Goal: Information Seeking & Learning: Find specific fact

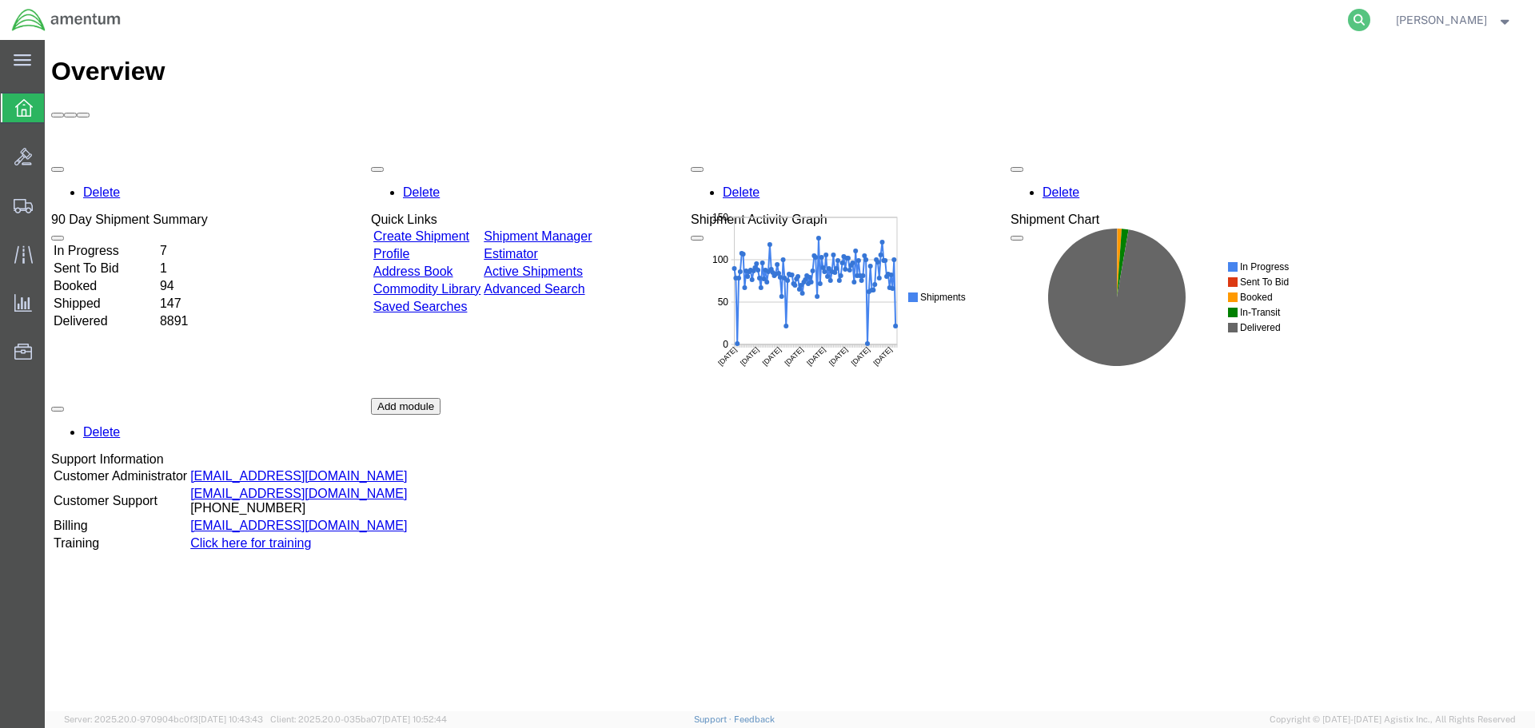
click at [1370, 21] on icon at bounding box center [1359, 20] width 22 height 22
paste input "56994261"
type input "56994261"
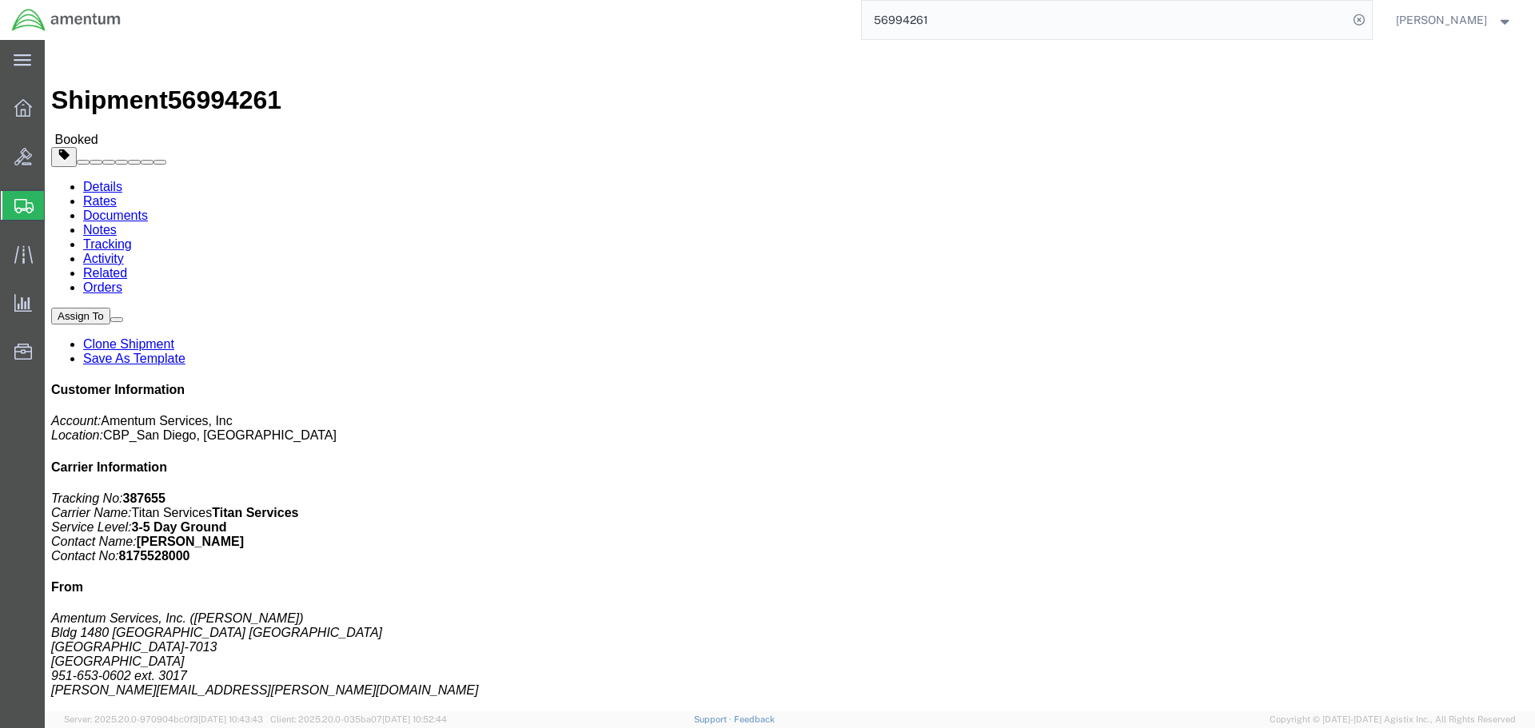
drag, startPoint x: 200, startPoint y: 60, endPoint x: 241, endPoint y: 61, distance: 41.6
click link "Documents"
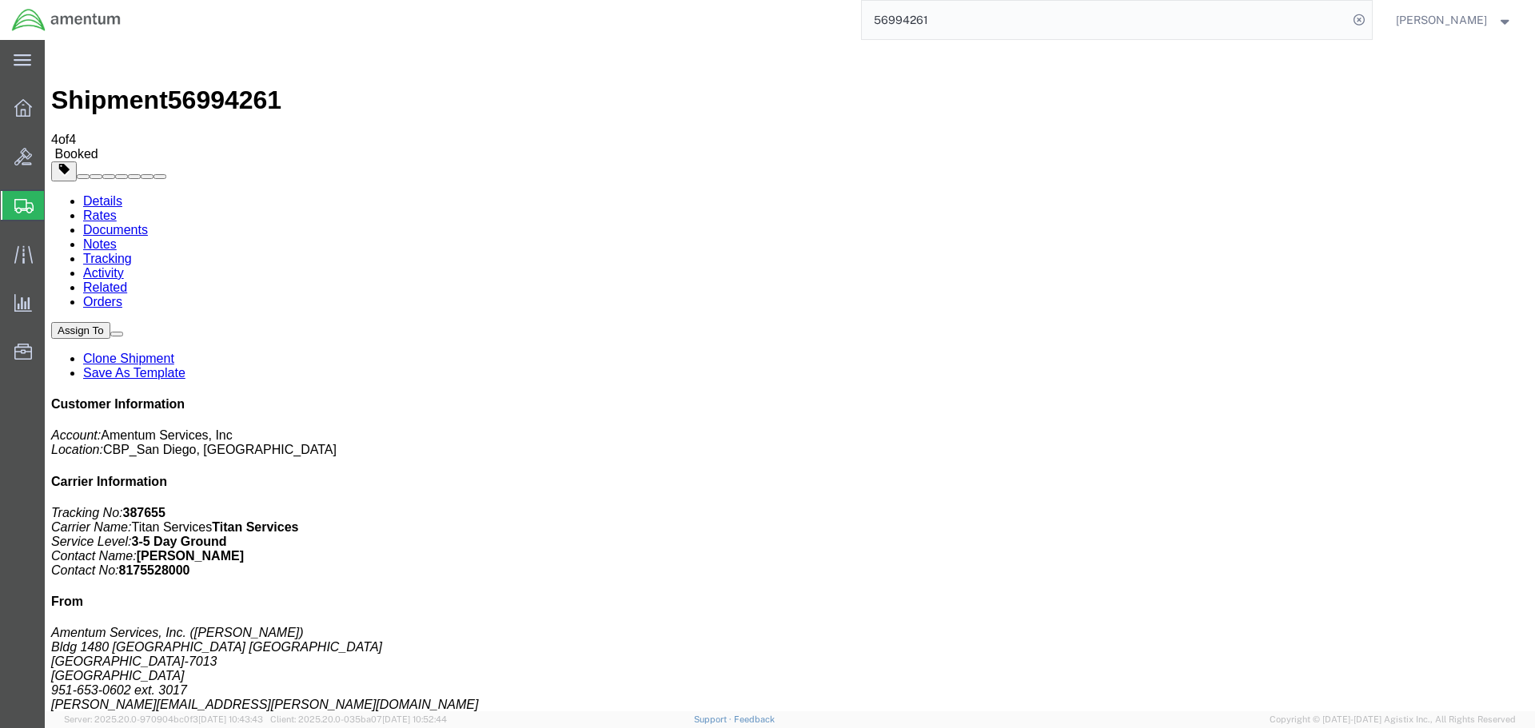
checkbox input "true"
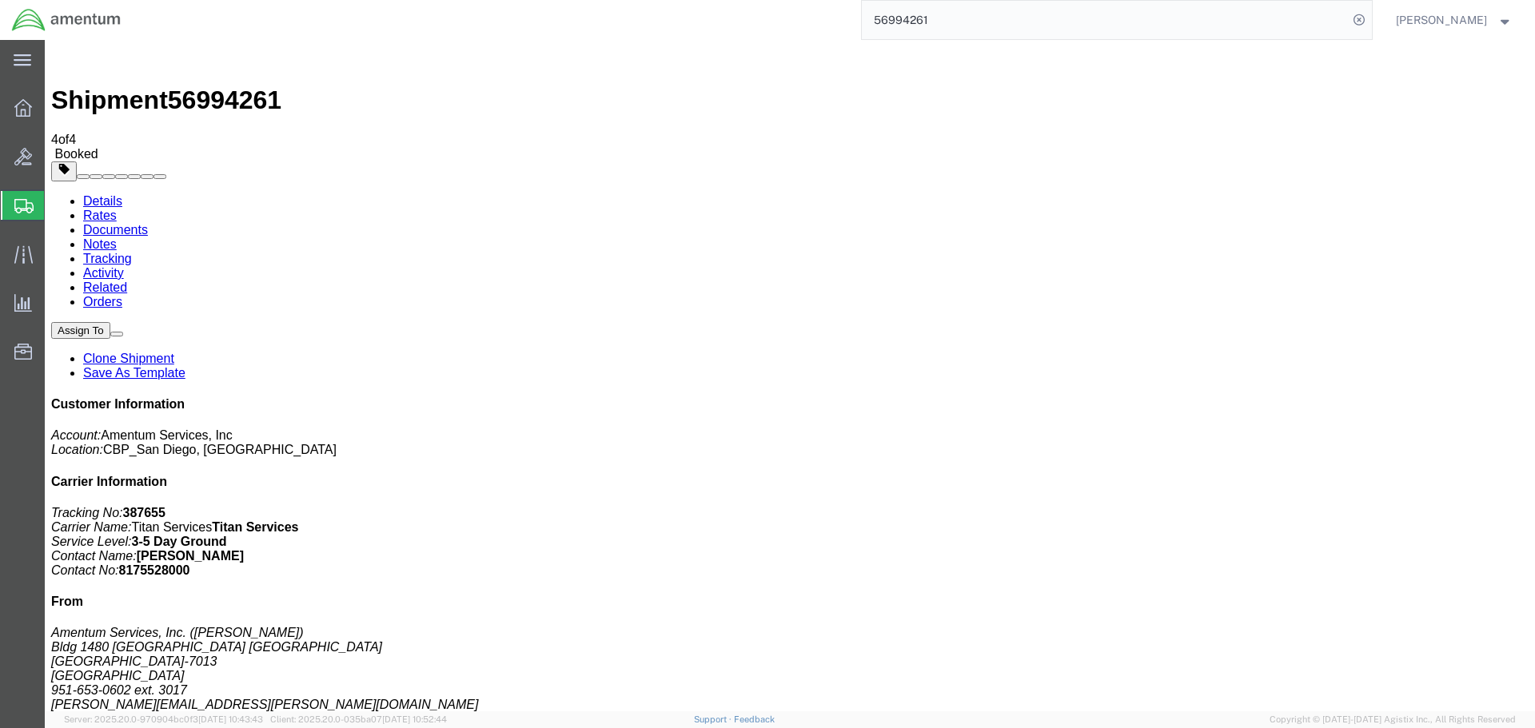
checkbox input "true"
drag, startPoint x: 186, startPoint y: 255, endPoint x: 257, endPoint y: 262, distance: 70.7
